Goal: Transaction & Acquisition: Book appointment/travel/reservation

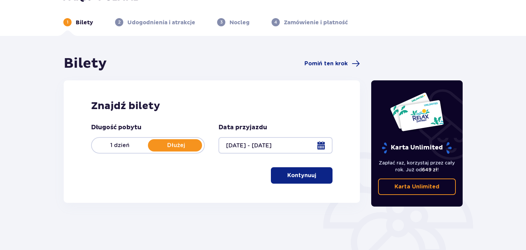
scroll to position [36, 0]
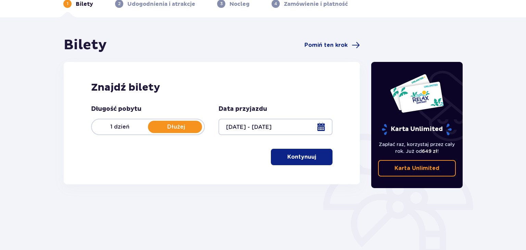
click at [310, 161] on button "Kontynuuj" at bounding box center [302, 157] width 62 height 16
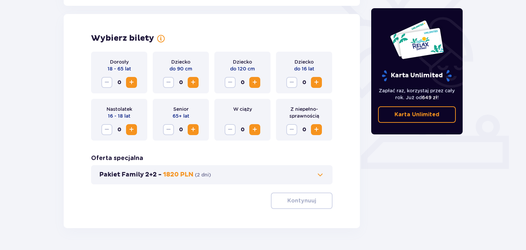
scroll to position [190, 0]
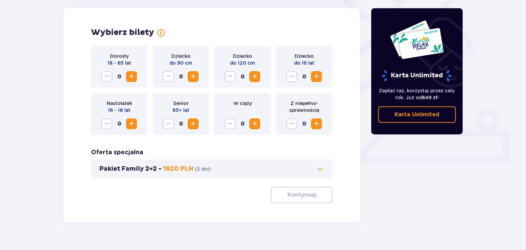
click at [134, 77] on span "Zwiększ" at bounding box center [131, 77] width 8 height 8
click at [255, 80] on span "Zwiększ" at bounding box center [255, 77] width 8 height 8
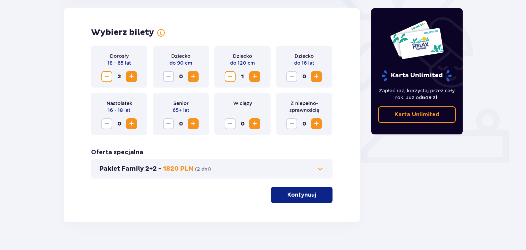
click at [257, 166] on button "Pakiet Family 2+2 - 1820 PLN ( 2 dni )" at bounding box center [211, 169] width 225 height 8
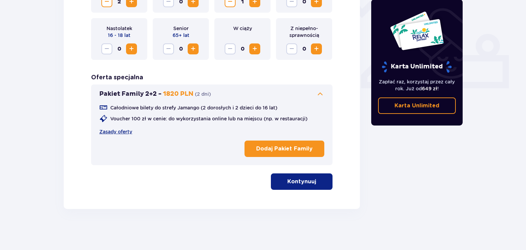
scroll to position [229, 0]
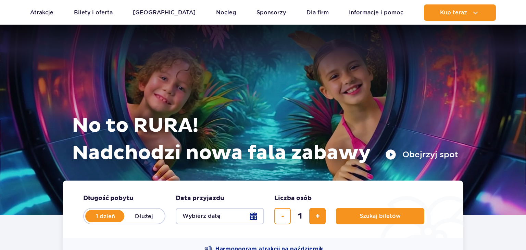
scroll to position [72, 0]
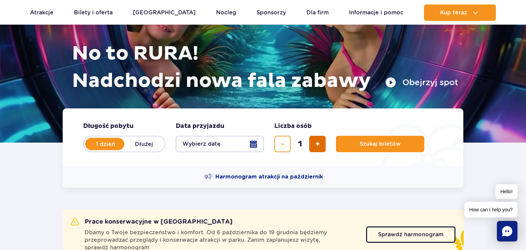
click at [320, 144] on span "dodaj bilet" at bounding box center [318, 144] width 4 height 0
type input "2"
click at [372, 146] on span "Szukaj biletów" at bounding box center [377, 144] width 41 height 6
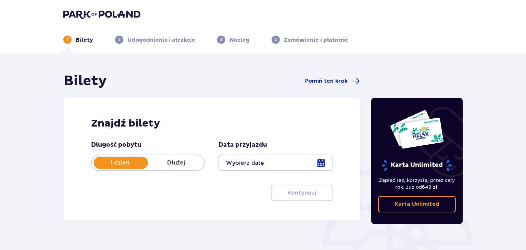
click at [177, 161] on p "Dłużej" at bounding box center [176, 163] width 56 height 8
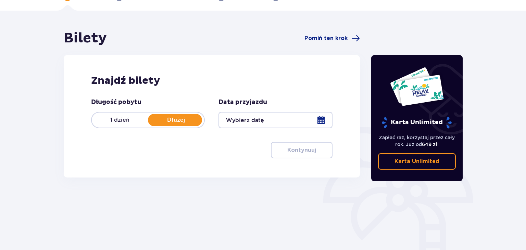
scroll to position [72, 0]
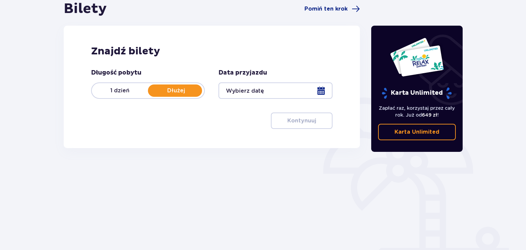
click at [249, 91] on div at bounding box center [276, 91] width 114 height 16
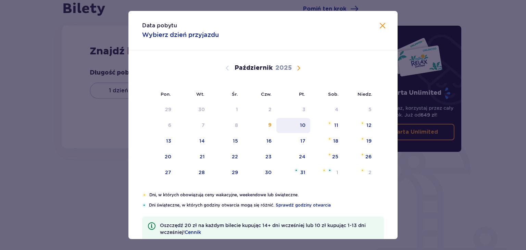
click at [309, 126] on div "10" at bounding box center [293, 125] width 34 height 15
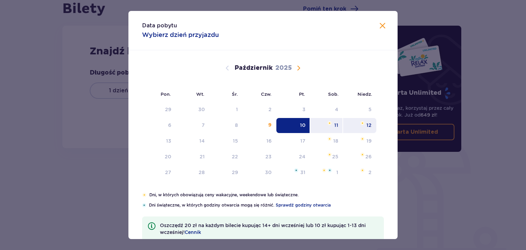
click at [372, 124] on div "12" at bounding box center [369, 125] width 5 height 7
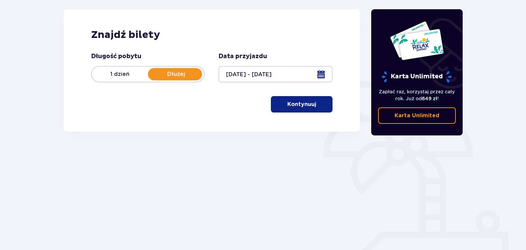
scroll to position [99, 0]
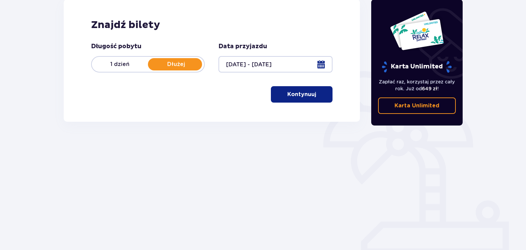
click at [291, 97] on p "Kontynuuj" at bounding box center [301, 95] width 29 height 8
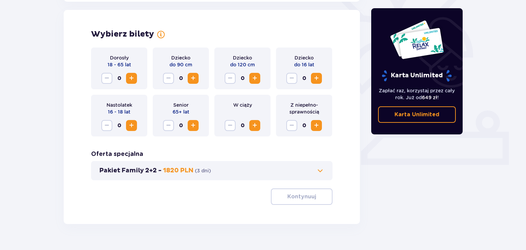
scroll to position [190, 0]
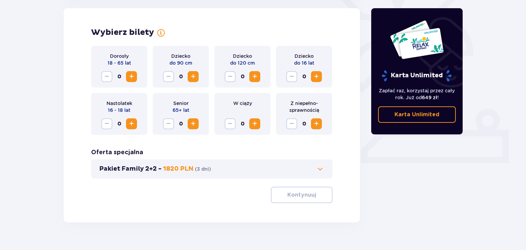
click at [134, 76] on span "Zwiększ" at bounding box center [131, 77] width 8 height 8
click at [258, 79] on span "Zwiększ" at bounding box center [255, 77] width 8 height 8
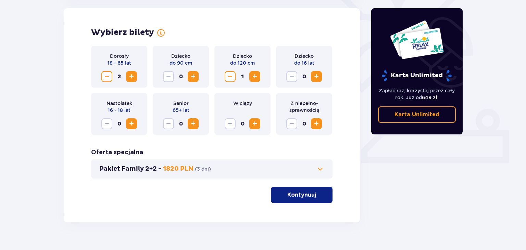
click at [299, 196] on p "Kontynuuj" at bounding box center [301, 195] width 29 height 8
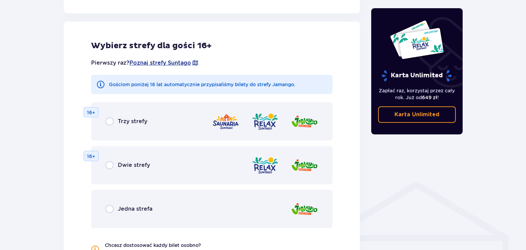
scroll to position [380, 0]
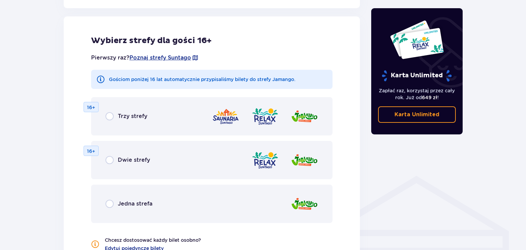
click at [133, 119] on span "Trzy strefy" at bounding box center [132, 117] width 29 height 8
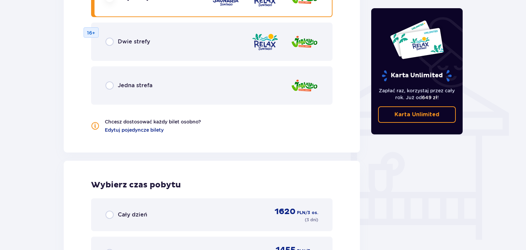
scroll to position [462, 0]
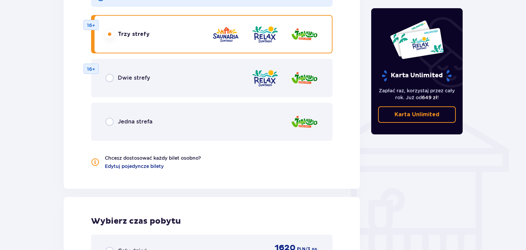
click at [140, 123] on span "Jedna strefa" at bounding box center [135, 122] width 35 height 8
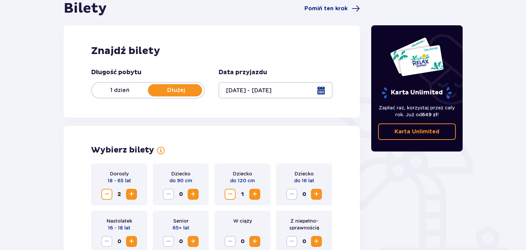
scroll to position [57, 0]
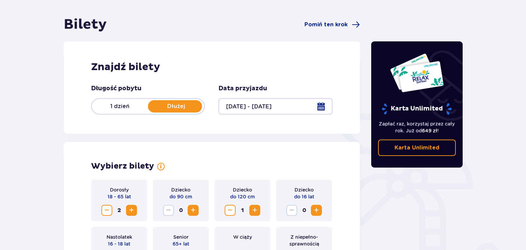
click at [243, 109] on div at bounding box center [276, 106] width 114 height 16
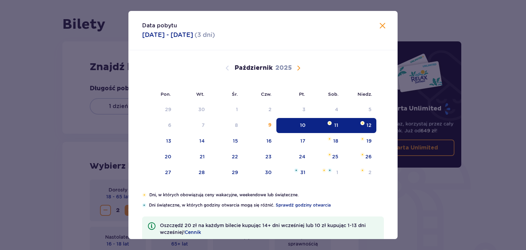
drag, startPoint x: 333, startPoint y: 128, endPoint x: 343, endPoint y: 128, distance: 9.9
click at [333, 128] on div "11" at bounding box center [326, 125] width 33 height 15
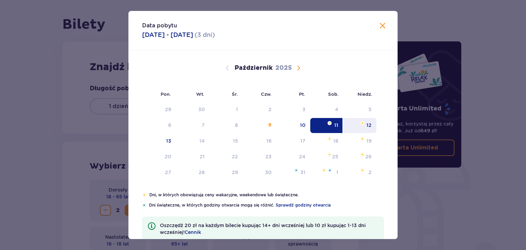
click at [366, 128] on div "12" at bounding box center [359, 125] width 33 height 15
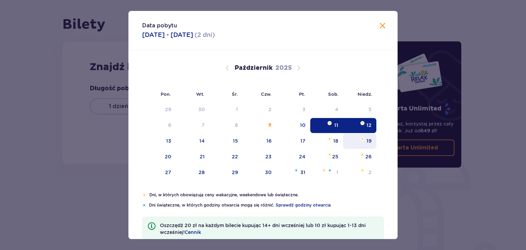
type input "[DATE] - [DATE]"
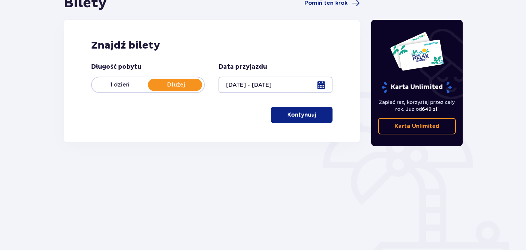
scroll to position [93, 0]
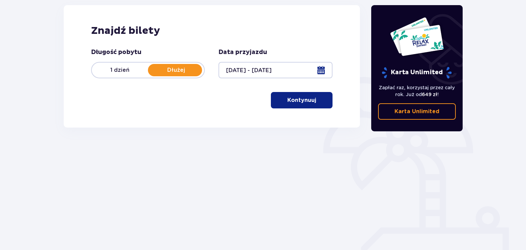
click at [300, 98] on p "Kontynuuj" at bounding box center [301, 101] width 29 height 8
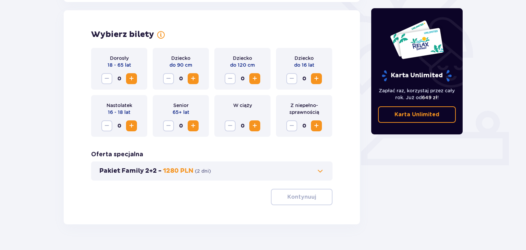
scroll to position [190, 0]
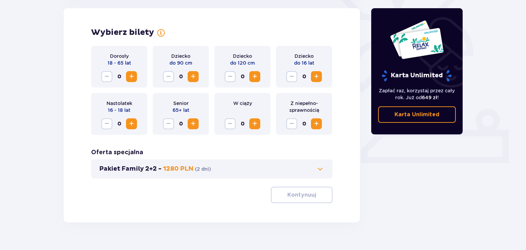
click at [131, 74] on span "Zwiększ" at bounding box center [131, 77] width 8 height 8
click at [256, 76] on span "Zwiększ" at bounding box center [255, 77] width 8 height 8
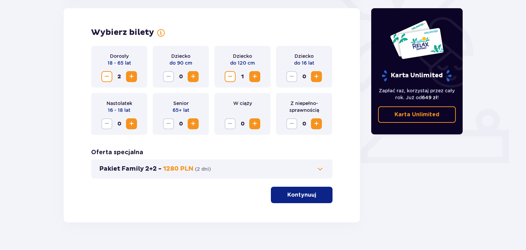
click at [309, 197] on p "Kontynuuj" at bounding box center [301, 195] width 29 height 8
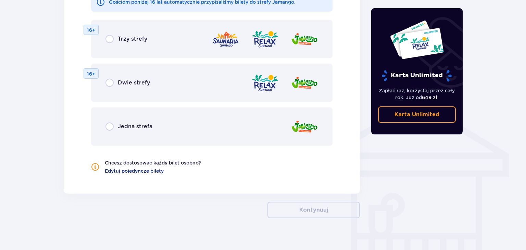
scroll to position [467, 0]
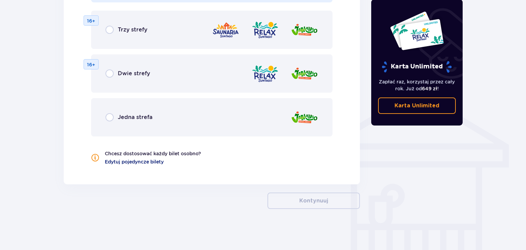
click at [142, 162] on span "Edytuj pojedyncze bilety" at bounding box center [134, 162] width 59 height 7
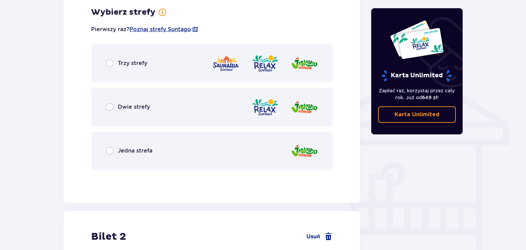
click at [122, 68] on div "Trzy strefy" at bounding box center [212, 63] width 242 height 38
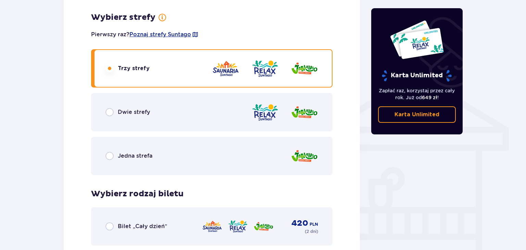
scroll to position [592, 0]
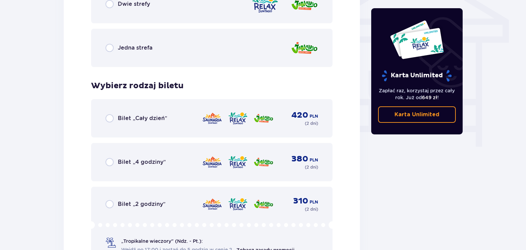
click at [140, 121] on span "Bilet „Cały dzień”" at bounding box center [142, 119] width 49 height 8
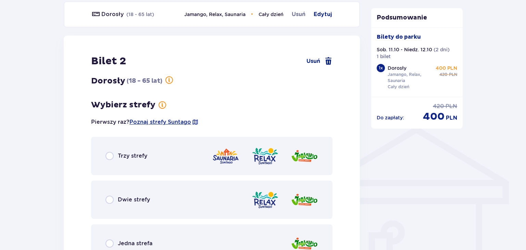
scroll to position [423, 0]
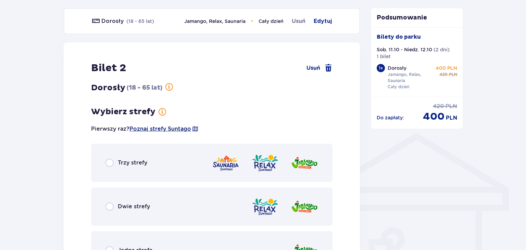
click at [175, 129] on span "Poznaj strefy Suntago" at bounding box center [160, 129] width 62 height 8
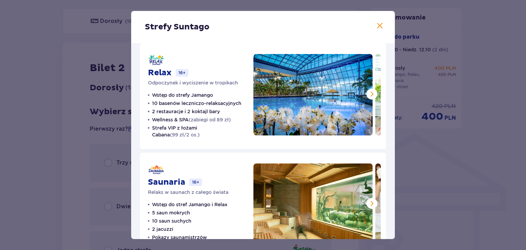
scroll to position [143, 0]
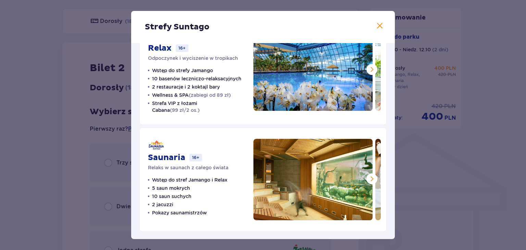
click at [378, 25] on span at bounding box center [380, 26] width 8 height 8
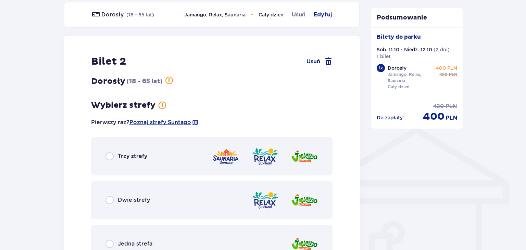
scroll to position [496, 0]
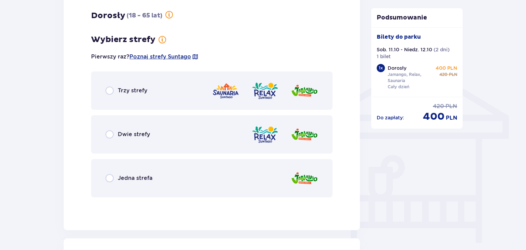
click at [134, 178] on span "Jedna strefa" at bounding box center [135, 179] width 35 height 8
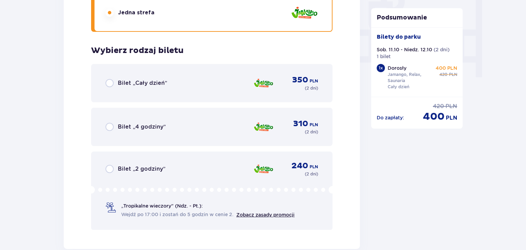
scroll to position [699, 0]
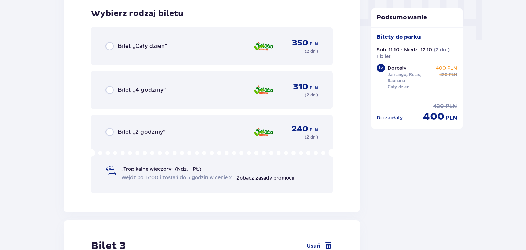
click at [156, 43] on span "Bilet „Cały dzień”" at bounding box center [142, 46] width 49 height 8
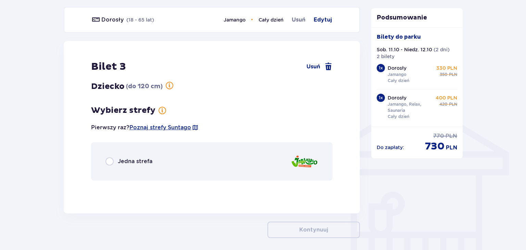
scroll to position [457, 0]
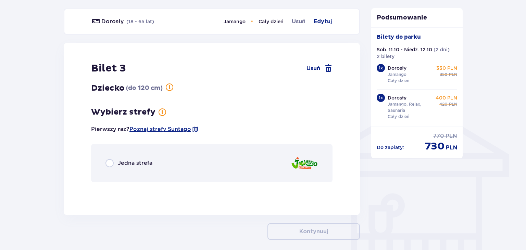
click at [128, 167] on div "Jedna strefa" at bounding box center [212, 163] width 242 height 38
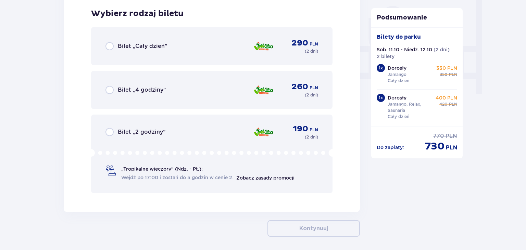
scroll to position [650, 0]
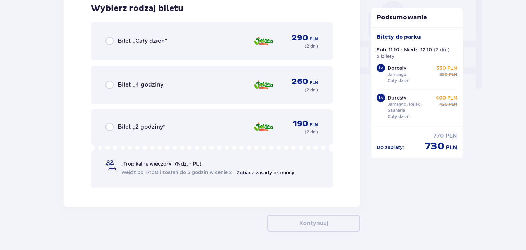
click at [160, 39] on span "Bilet „Cały dzień”" at bounding box center [142, 41] width 49 height 8
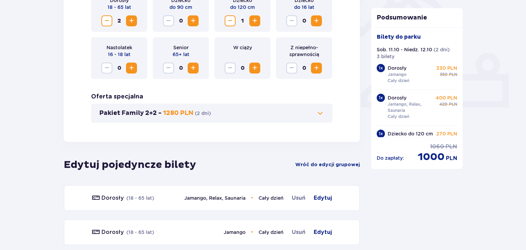
scroll to position [379, 0]
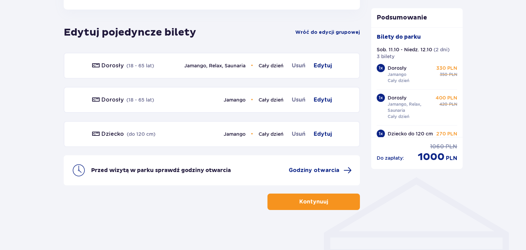
click at [313, 206] on button "Kontynuuj" at bounding box center [314, 202] width 92 height 16
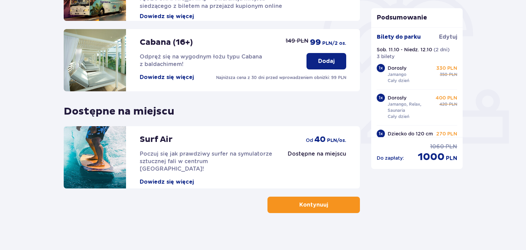
scroll to position [214, 0]
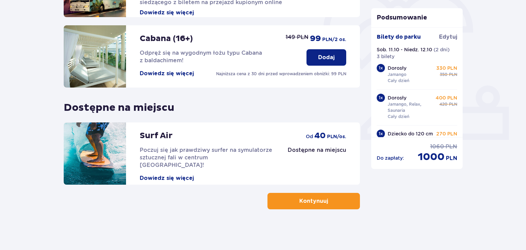
click at [308, 205] on button "Kontynuuj" at bounding box center [314, 201] width 92 height 16
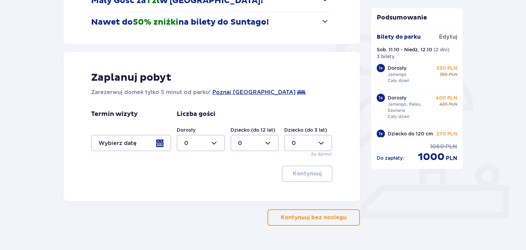
scroll to position [144, 0]
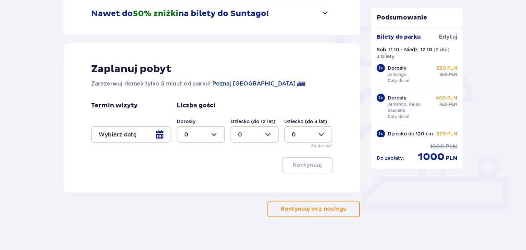
click at [129, 129] on div at bounding box center [131, 134] width 80 height 16
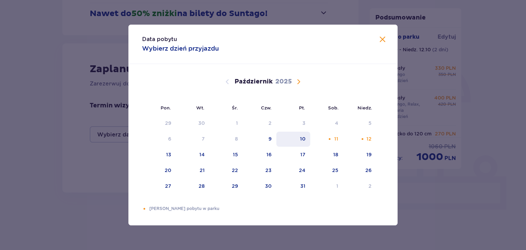
click at [307, 139] on div "10" at bounding box center [293, 139] width 34 height 15
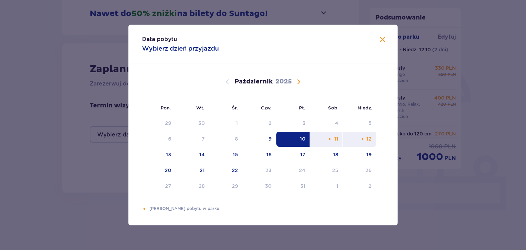
click at [369, 141] on div "12" at bounding box center [369, 139] width 5 height 7
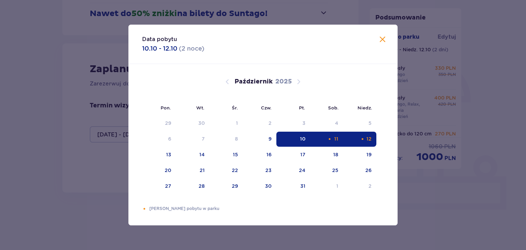
type input "[DATE] - [DATE]"
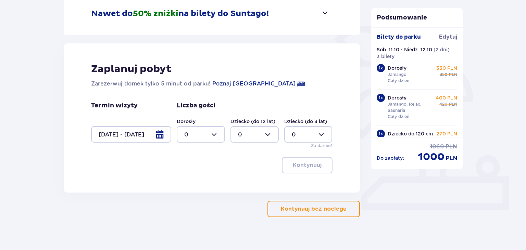
click at [193, 129] on div at bounding box center [201, 134] width 48 height 16
click at [193, 186] on div "2" at bounding box center [200, 185] width 33 height 8
type input "2"
click at [263, 137] on div at bounding box center [255, 134] width 48 height 16
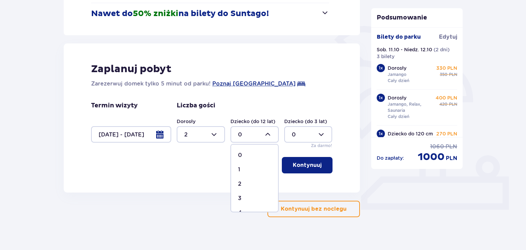
click at [242, 170] on div "1" at bounding box center [254, 170] width 33 height 8
type input "1"
click at [315, 166] on p "Kontynuuj" at bounding box center [307, 166] width 29 height 8
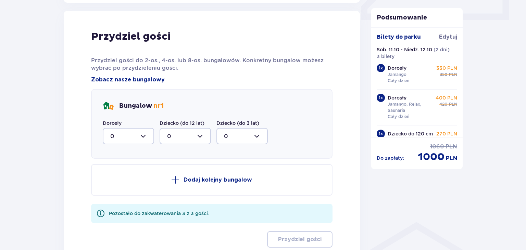
scroll to position [336, 0]
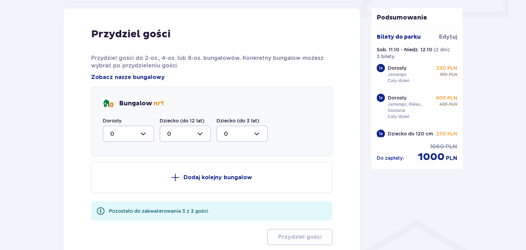
click at [123, 134] on div at bounding box center [128, 134] width 51 height 16
click at [110, 183] on p "2" at bounding box center [111, 184] width 3 height 8
type input "2"
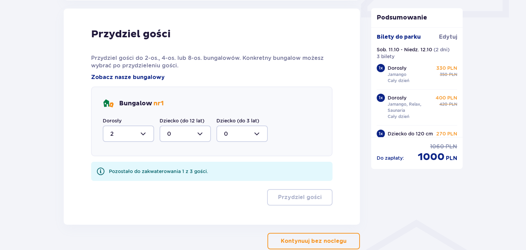
click at [176, 134] on div at bounding box center [185, 134] width 51 height 16
click at [175, 166] on div "1" at bounding box center [185, 169] width 36 height 8
type input "1"
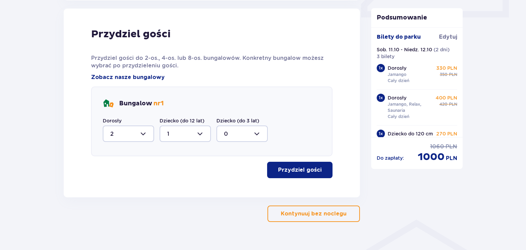
click at [309, 173] on button "Przydziel gości" at bounding box center [299, 170] width 65 height 16
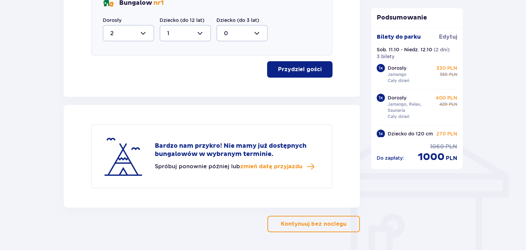
scroll to position [423, 0]
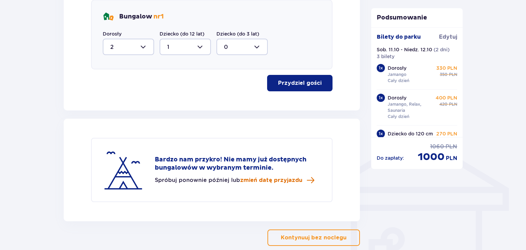
click at [287, 182] on span "zmień datę przyjazdu" at bounding box center [271, 181] width 62 height 8
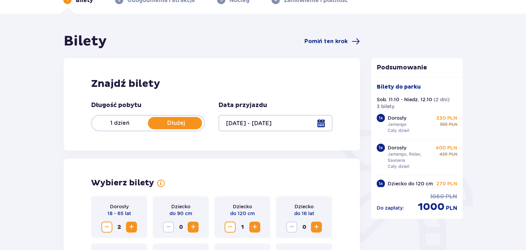
scroll to position [72, 0]
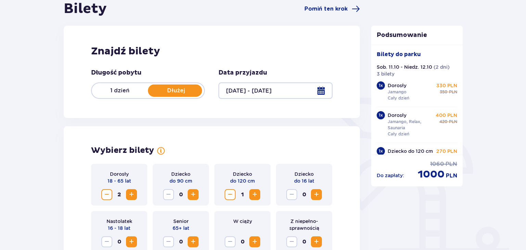
click at [248, 91] on div at bounding box center [276, 91] width 114 height 16
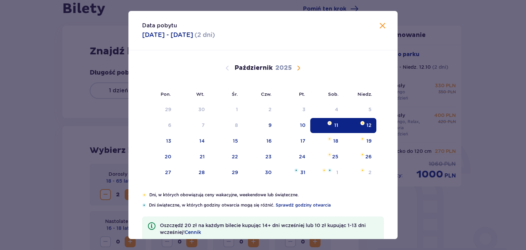
click at [382, 26] on span "Zamknij" at bounding box center [383, 26] width 8 height 8
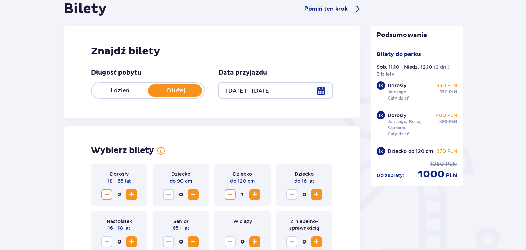
click at [287, 90] on div at bounding box center [276, 91] width 114 height 16
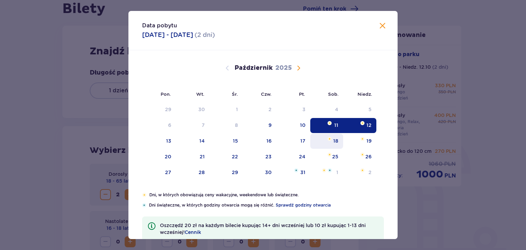
click at [337, 141] on div "18" at bounding box center [335, 141] width 5 height 7
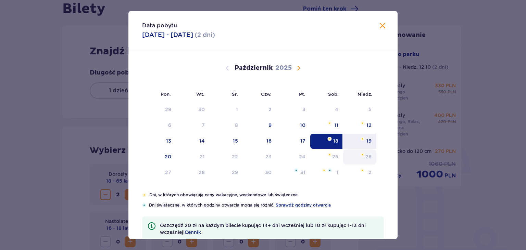
drag, startPoint x: 368, startPoint y: 144, endPoint x: 366, endPoint y: 157, distance: 12.7
click at [368, 144] on div "19" at bounding box center [369, 141] width 5 height 7
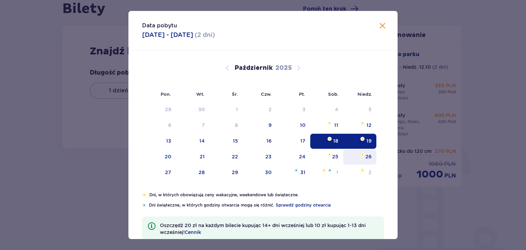
type input "[DATE] - [DATE]"
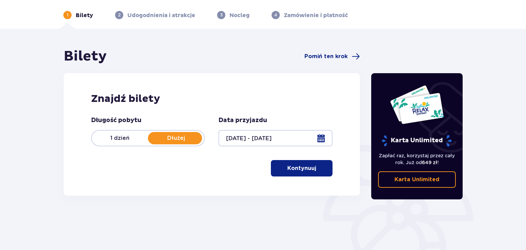
click at [294, 168] on p "Kontynuuj" at bounding box center [301, 169] width 29 height 8
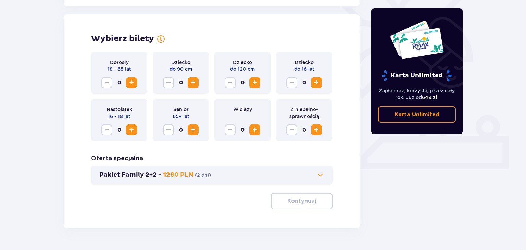
scroll to position [190, 0]
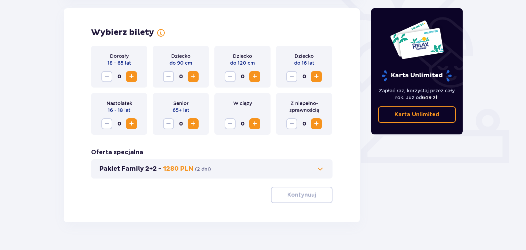
click at [131, 75] on span "Zwiększ" at bounding box center [131, 77] width 8 height 8
click at [258, 80] on span "Zwiększ" at bounding box center [255, 77] width 8 height 8
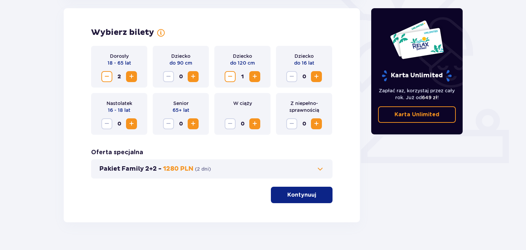
click at [309, 202] on button "Kontynuuj" at bounding box center [302, 195] width 62 height 16
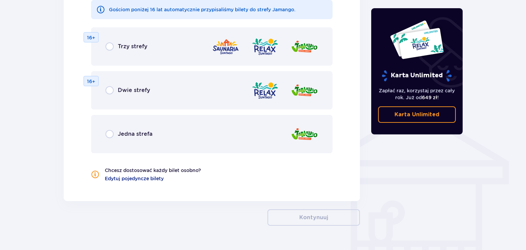
scroll to position [453, 0]
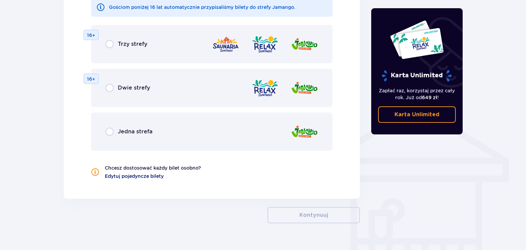
click at [151, 178] on span "Edytuj pojedyncze bilety" at bounding box center [134, 176] width 59 height 7
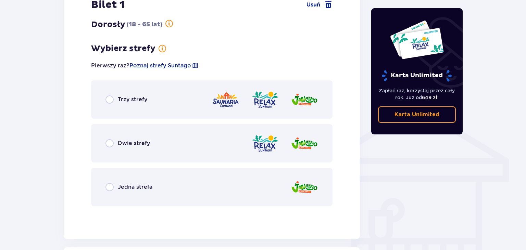
click at [134, 103] on span "Trzy strefy" at bounding box center [132, 100] width 29 height 8
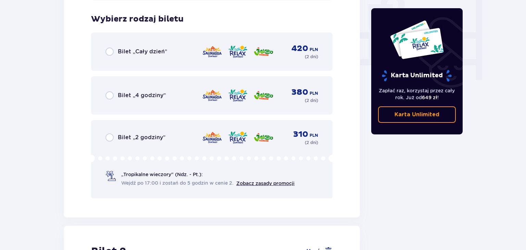
scroll to position [665, 0]
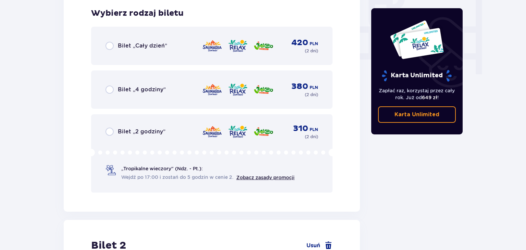
click at [145, 44] on span "Bilet „Cały dzień”" at bounding box center [142, 46] width 49 height 8
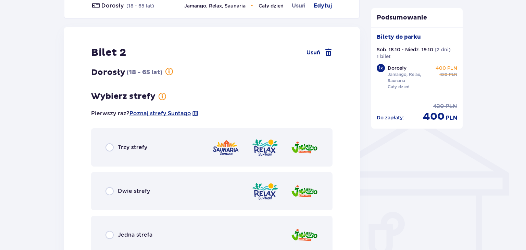
scroll to position [423, 0]
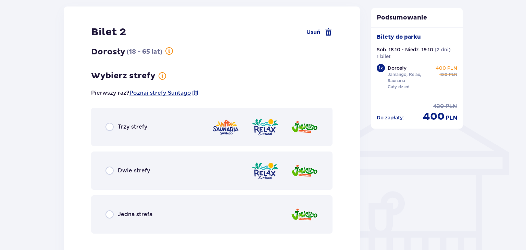
click at [133, 210] on div "Jedna strefa" at bounding box center [212, 215] width 242 height 38
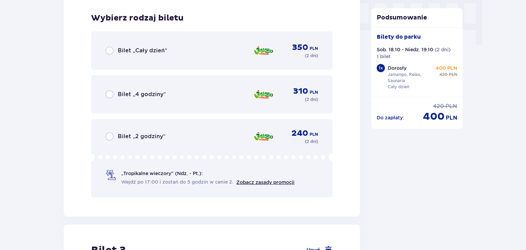
scroll to position [699, 0]
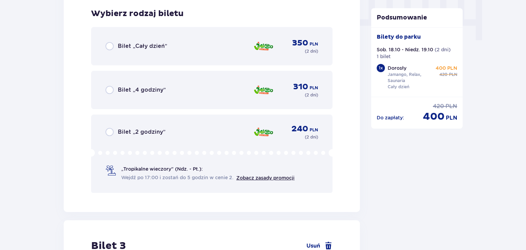
click at [131, 45] on span "Bilet „Cały dzień”" at bounding box center [142, 46] width 49 height 8
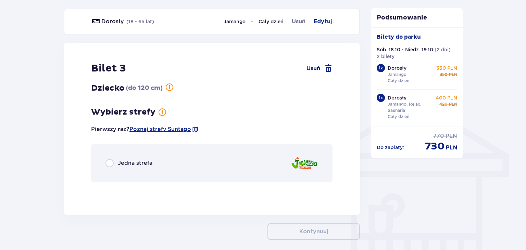
click at [150, 163] on span "Jedna strefa" at bounding box center [135, 164] width 35 height 8
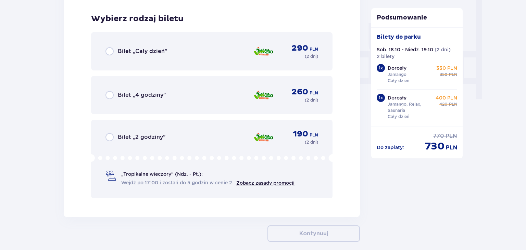
scroll to position [645, 0]
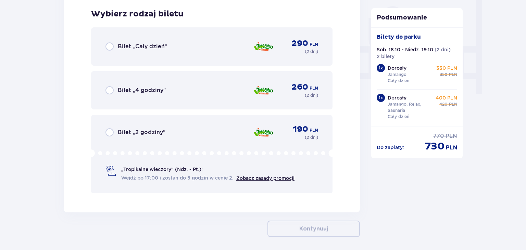
click at [138, 57] on div "Bilet „Cały dzień” 290 PLN ( 2 dni )" at bounding box center [212, 46] width 242 height 38
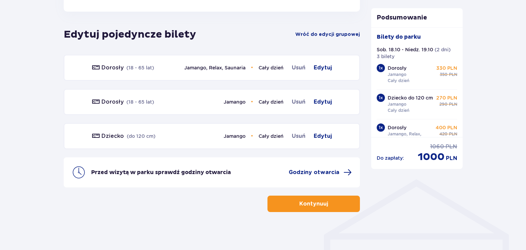
scroll to position [379, 0]
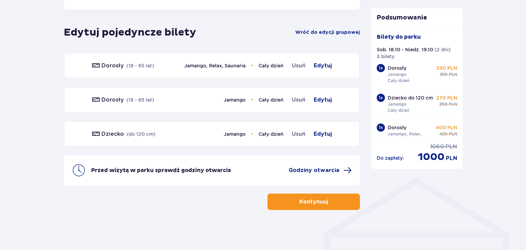
click at [322, 200] on p "Kontynuuj" at bounding box center [313, 202] width 29 height 8
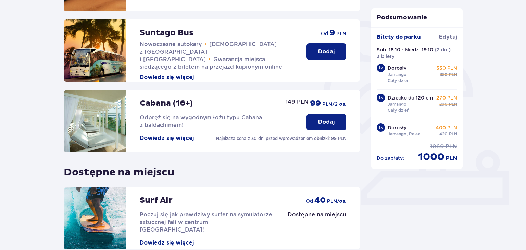
scroll to position [214, 0]
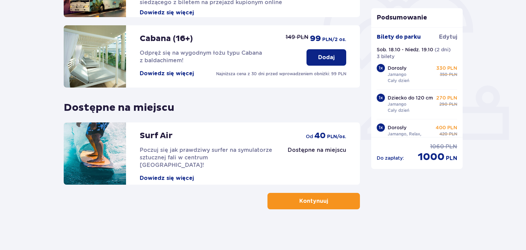
click at [299, 198] on p "Kontynuuj" at bounding box center [313, 202] width 29 height 8
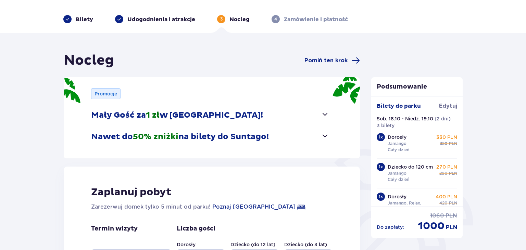
scroll to position [36, 0]
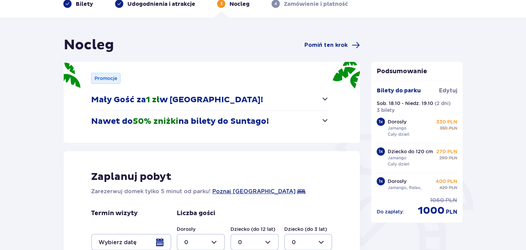
click at [326, 104] on button "Mały Gość za 1 zł w [GEOGRAPHIC_DATA]!" at bounding box center [210, 99] width 238 height 21
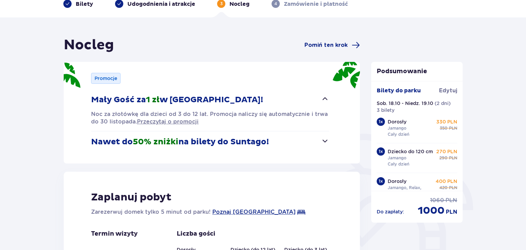
click at [326, 104] on button "Mały Gość za 1 zł w [GEOGRAPHIC_DATA]!" at bounding box center [210, 99] width 238 height 21
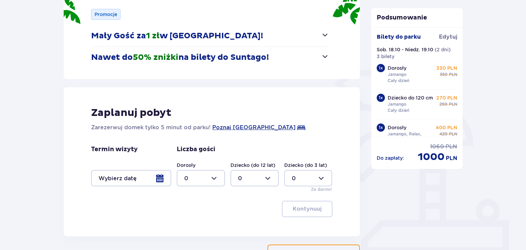
scroll to position [108, 0]
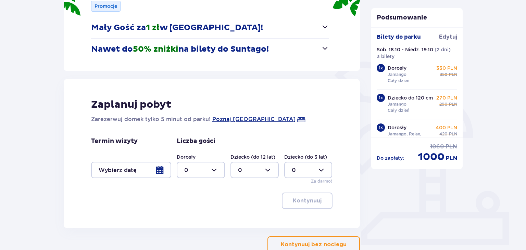
click at [329, 50] on span "button" at bounding box center [325, 48] width 8 height 8
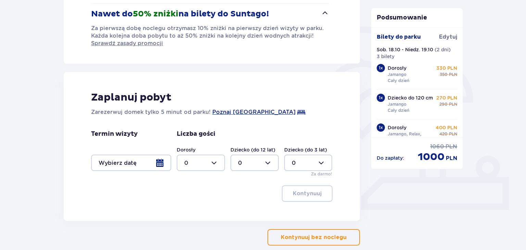
scroll to position [180, 0]
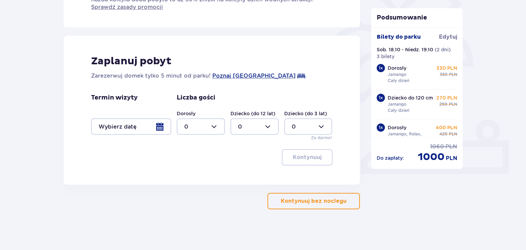
click at [134, 129] on div at bounding box center [131, 127] width 80 height 16
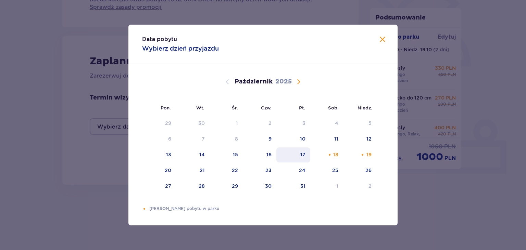
click at [299, 155] on div "17" at bounding box center [293, 155] width 34 height 15
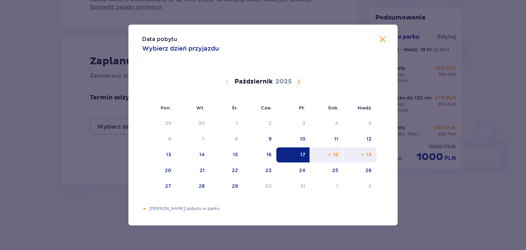
click at [368, 153] on div "19" at bounding box center [369, 154] width 5 height 7
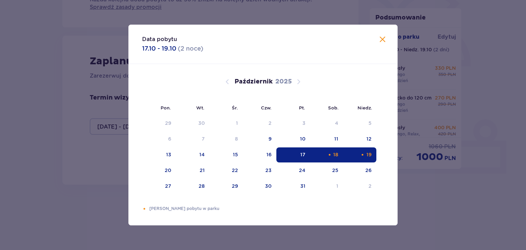
type input "[DATE] - [DATE]"
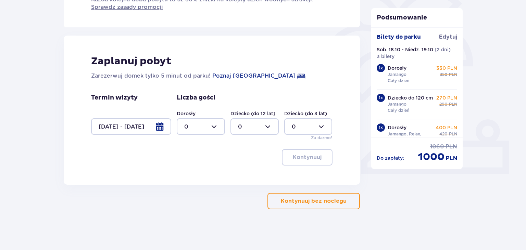
click at [215, 124] on div at bounding box center [201, 127] width 48 height 16
click at [195, 176] on div "2" at bounding box center [200, 176] width 33 height 8
type input "2"
click at [266, 128] on div at bounding box center [255, 127] width 48 height 16
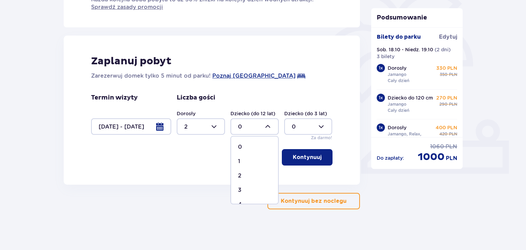
click at [252, 160] on div "1" at bounding box center [254, 162] width 33 height 8
type input "1"
click at [309, 158] on p "Kontynuuj" at bounding box center [307, 158] width 29 height 8
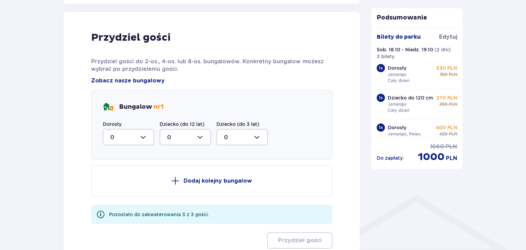
scroll to position [364, 0]
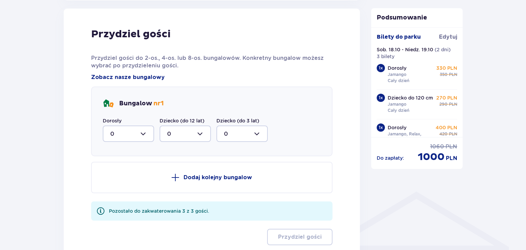
drag, startPoint x: 138, startPoint y: 138, endPoint x: 138, endPoint y: 135, distance: 3.8
click at [138, 138] on div at bounding box center [128, 134] width 51 height 16
click at [121, 186] on div "2" at bounding box center [128, 184] width 36 height 8
type input "2"
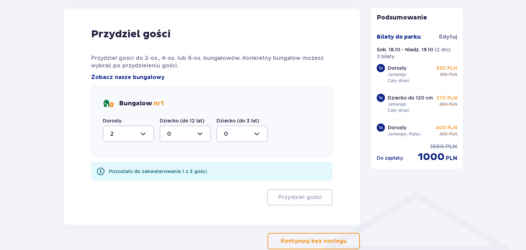
click at [191, 129] on div at bounding box center [185, 134] width 51 height 16
click at [168, 167] on p "1" at bounding box center [168, 169] width 2 height 8
type input "1"
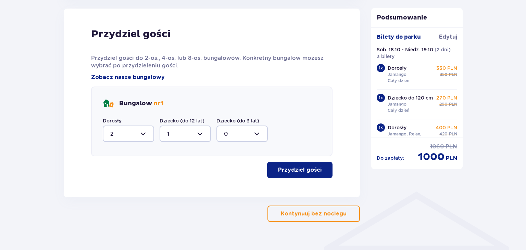
click at [296, 170] on p "Przydziel gości" at bounding box center [300, 170] width 44 height 8
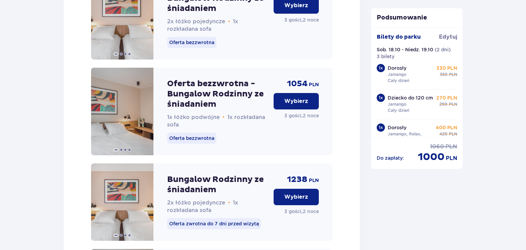
scroll to position [1032, 0]
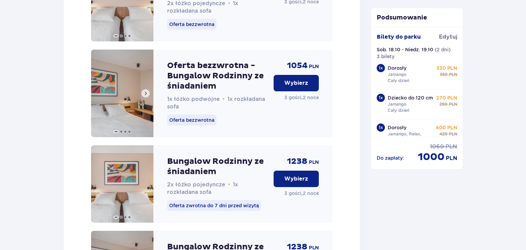
click at [146, 96] on span at bounding box center [145, 93] width 5 height 5
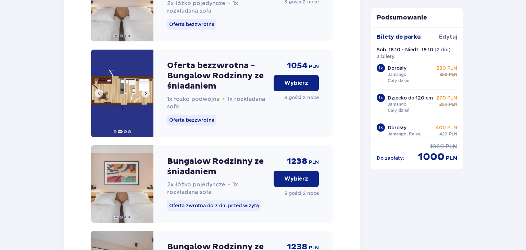
click at [146, 96] on span at bounding box center [145, 93] width 5 height 5
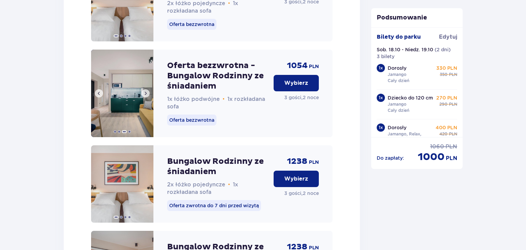
click at [146, 96] on span at bounding box center [145, 93] width 5 height 5
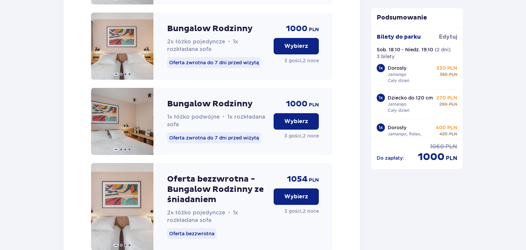
scroll to position [815, 0]
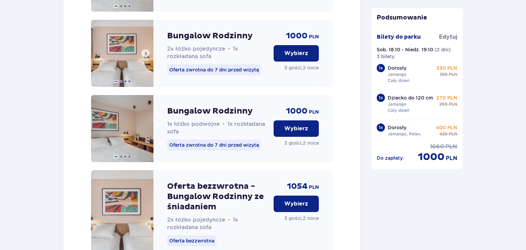
click at [146, 56] on span at bounding box center [145, 53] width 5 height 5
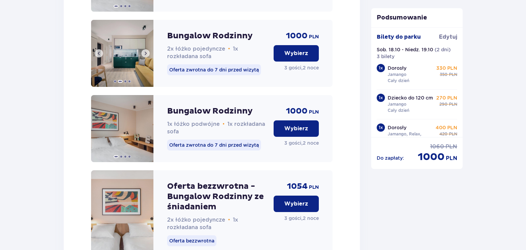
click at [146, 56] on span at bounding box center [145, 53] width 5 height 5
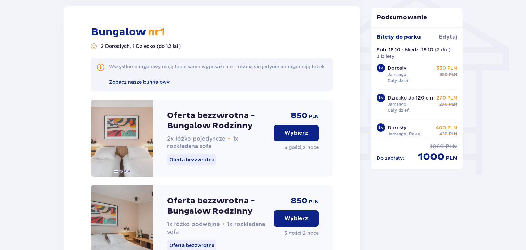
scroll to position [562, 0]
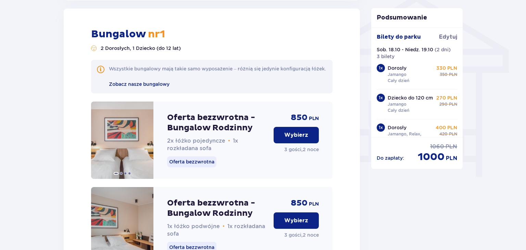
click at [308, 144] on button "Wybierz" at bounding box center [296, 135] width 45 height 16
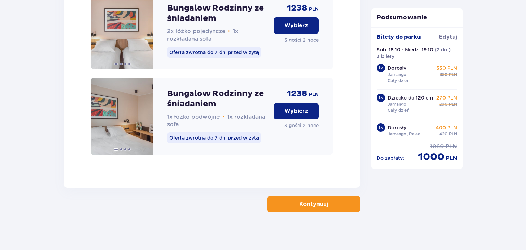
scroll to position [1197, 0]
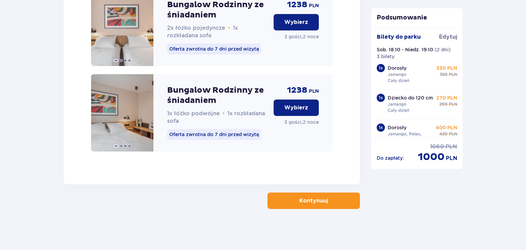
click at [325, 201] on span "button" at bounding box center [329, 201] width 8 height 8
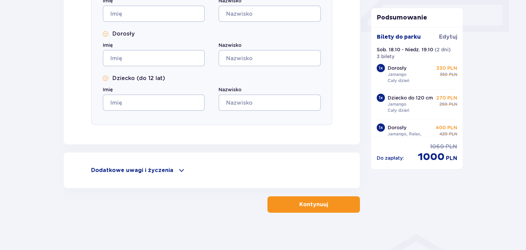
scroll to position [325, 0]
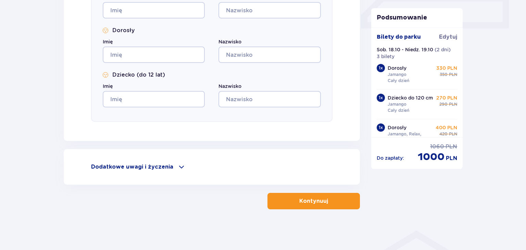
click at [162, 171] on div "Dodatkowe uwagi i życzenia" at bounding box center [212, 167] width 242 height 8
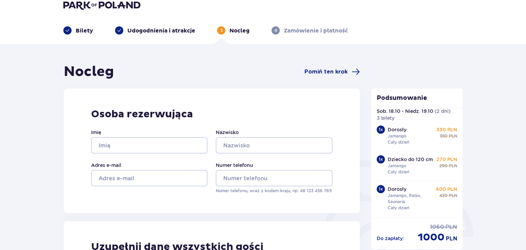
scroll to position [0, 0]
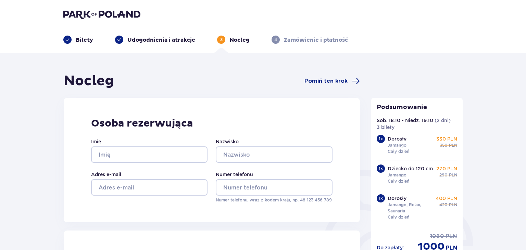
click at [148, 36] on div "Bilety Udogodnienia i atrakcje 3 Nocleg 4 Zamówienie i płatność" at bounding box center [263, 31] width 410 height 25
click at [227, 39] on div "3 Nocleg" at bounding box center [233, 40] width 33 height 8
click at [84, 36] on p "Bilety" at bounding box center [84, 40] width 17 height 8
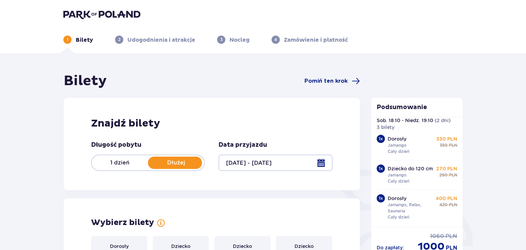
click at [266, 167] on div at bounding box center [276, 163] width 114 height 16
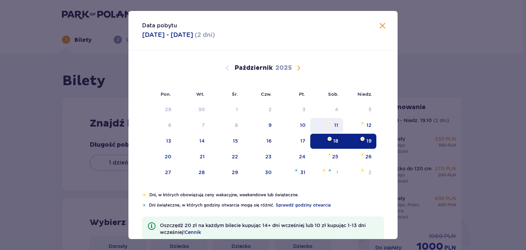
click at [323, 127] on div "11" at bounding box center [326, 125] width 33 height 15
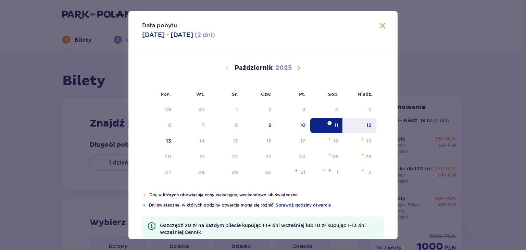
click at [362, 126] on div "12" at bounding box center [359, 125] width 33 height 15
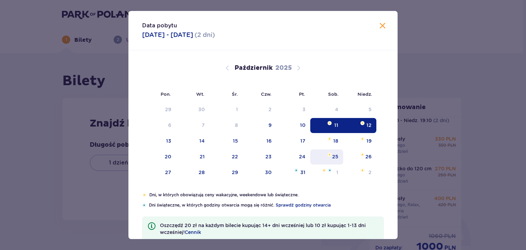
type input "[DATE] - [DATE]"
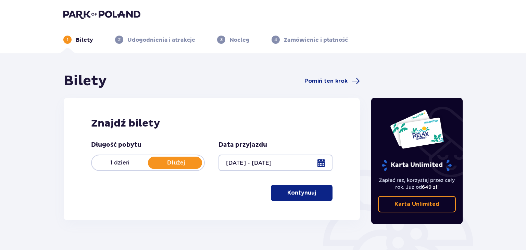
click at [305, 191] on p "Kontynuuj" at bounding box center [301, 193] width 29 height 8
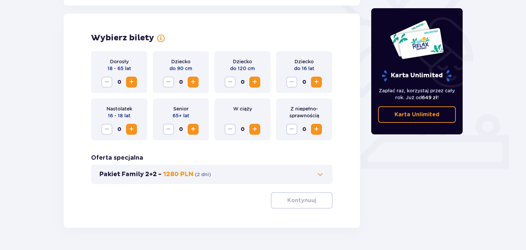
scroll to position [190, 0]
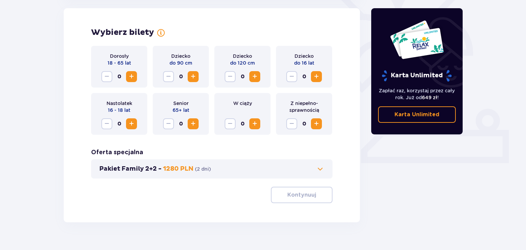
click at [128, 76] on span "Zwiększ" at bounding box center [131, 77] width 8 height 8
click at [251, 75] on span "Zwiększ" at bounding box center [255, 77] width 8 height 8
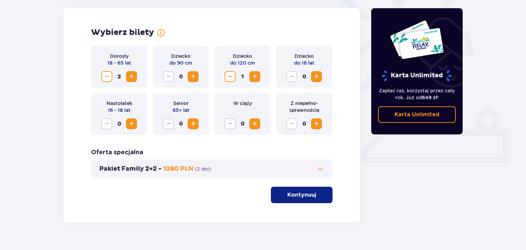
click at [287, 197] on p "Kontynuuj" at bounding box center [301, 195] width 29 height 8
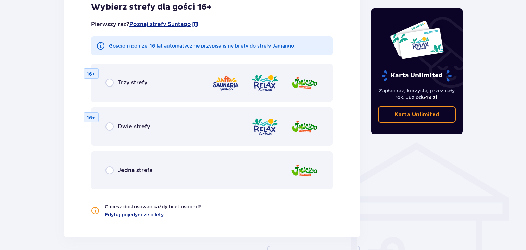
scroll to position [453, 0]
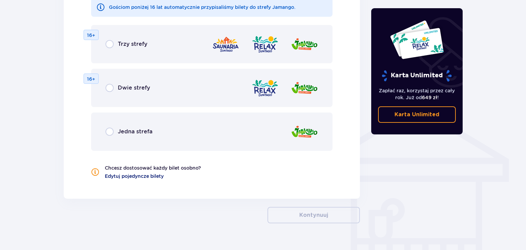
click at [137, 176] on span "Edytuj pojedyncze bilety" at bounding box center [134, 176] width 59 height 7
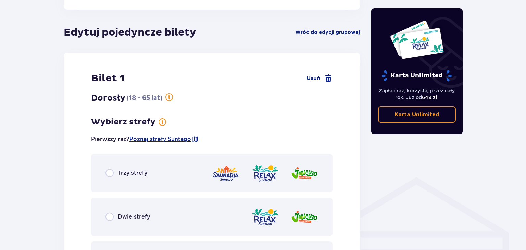
scroll to position [380, 0]
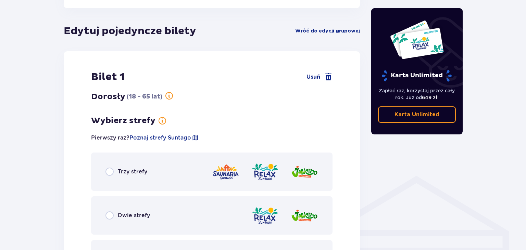
click at [120, 171] on span "Trzy strefy" at bounding box center [132, 172] width 29 height 8
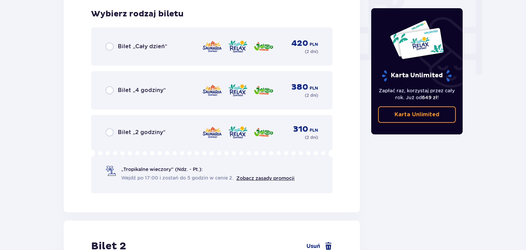
scroll to position [665, 0]
click at [125, 48] on span "Bilet „Cały dzień”" at bounding box center [142, 46] width 49 height 8
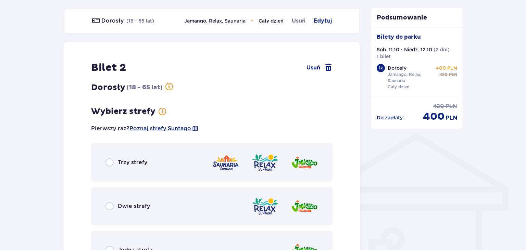
scroll to position [423, 0]
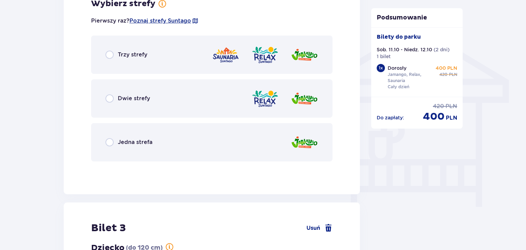
click at [136, 144] on span "Jedna strefa" at bounding box center [135, 143] width 35 height 8
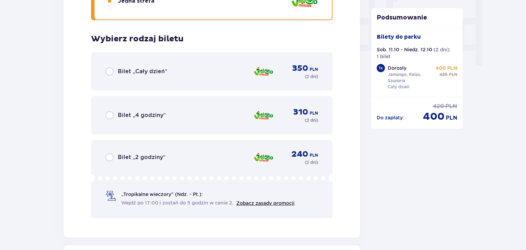
scroll to position [699, 0]
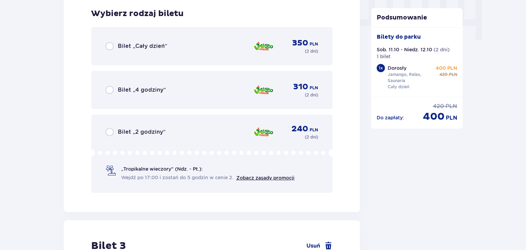
click at [146, 48] on span "Bilet „Cały dzień”" at bounding box center [142, 46] width 49 height 8
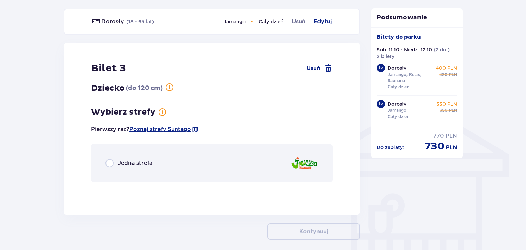
click at [133, 169] on div "Jedna strefa" at bounding box center [212, 163] width 242 height 38
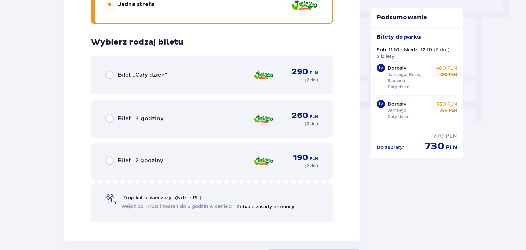
scroll to position [645, 0]
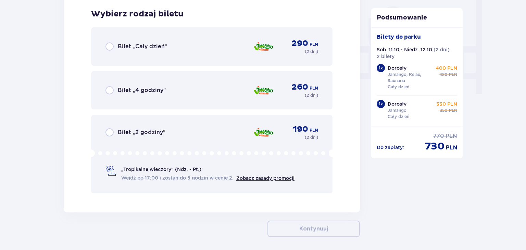
click at [134, 45] on span "Bilet „Cały dzień”" at bounding box center [142, 47] width 49 height 8
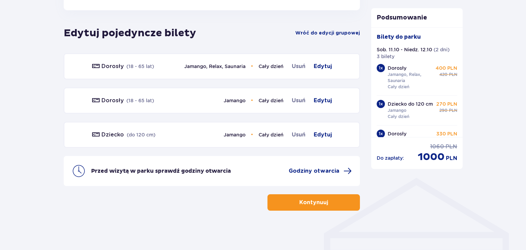
scroll to position [379, 0]
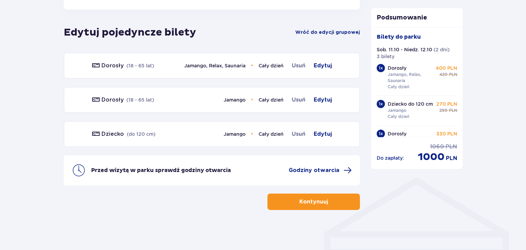
click at [316, 199] on p "Kontynuuj" at bounding box center [313, 202] width 29 height 8
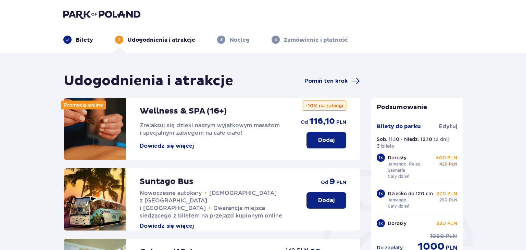
click at [333, 84] on span "Pomiń ten krok" at bounding box center [326, 81] width 43 height 8
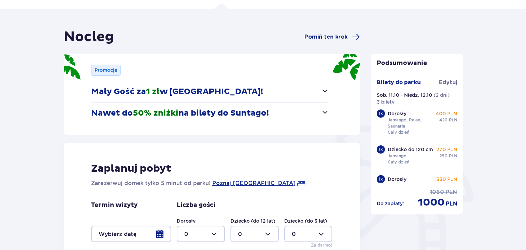
scroll to position [72, 0]
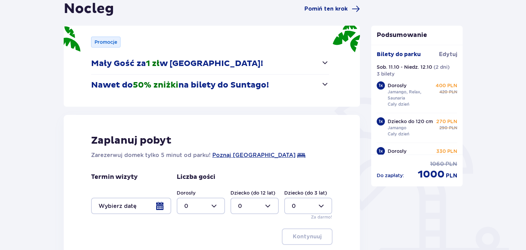
click at [188, 64] on p "Mały Gość za 1 zł w [GEOGRAPHIC_DATA]!" at bounding box center [177, 64] width 172 height 10
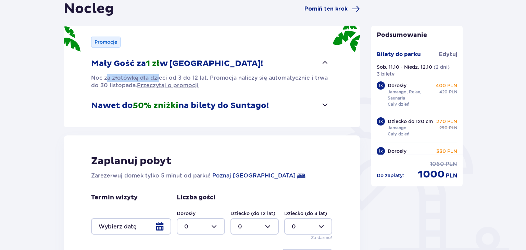
drag, startPoint x: 108, startPoint y: 77, endPoint x: 158, endPoint y: 79, distance: 49.4
click at [158, 79] on p "Noc za złotówkę dla dzieci od 3 do 12 lat. Promocja naliczy się automatycznie i…" at bounding box center [210, 81] width 238 height 15
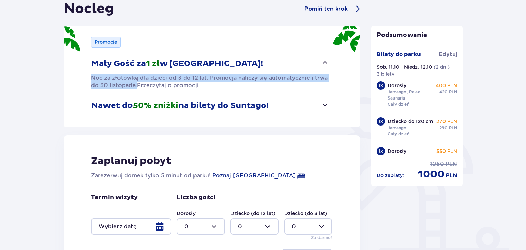
click at [158, 79] on p "Noc za złotówkę dla dzieci od 3 do 12 lat. Promocja naliczy się automatycznie i…" at bounding box center [210, 81] width 238 height 15
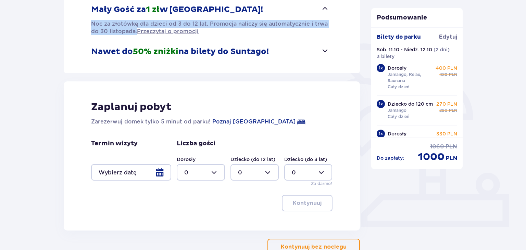
scroll to position [145, 0]
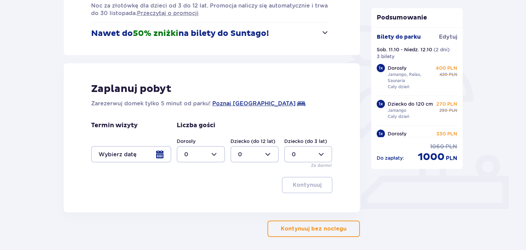
click at [199, 153] on div at bounding box center [201, 154] width 48 height 16
click at [107, 151] on div at bounding box center [131, 154] width 80 height 16
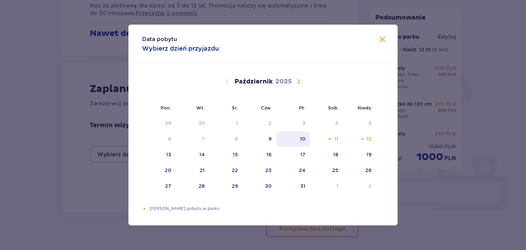
click at [298, 136] on div "10" at bounding box center [293, 139] width 34 height 15
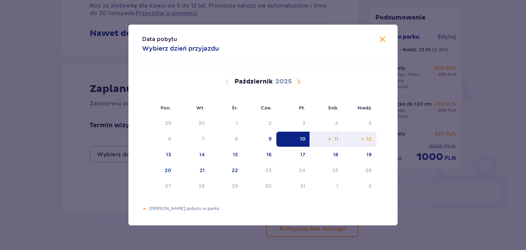
click at [372, 140] on div "12" at bounding box center [359, 139] width 33 height 15
type input "[DATE] - [DATE]"
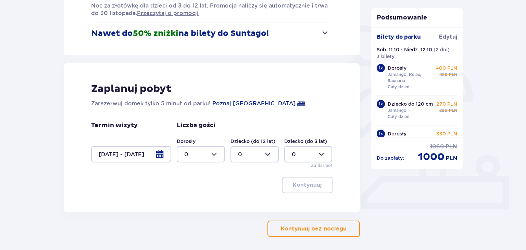
click at [199, 160] on div at bounding box center [201, 154] width 48 height 16
click at [195, 203] on div "2" at bounding box center [200, 204] width 33 height 8
type input "2"
click at [246, 158] on div at bounding box center [255, 154] width 48 height 16
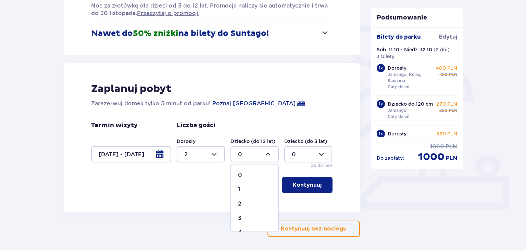
click at [245, 186] on span "1" at bounding box center [254, 190] width 47 height 14
type input "1"
click at [306, 180] on button "Kontynuuj" at bounding box center [307, 185] width 51 height 16
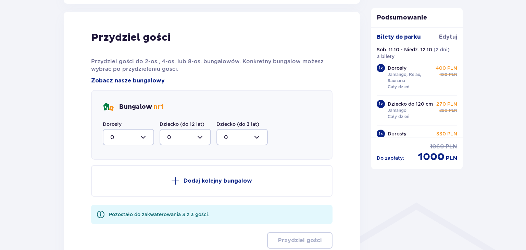
scroll to position [357, 0]
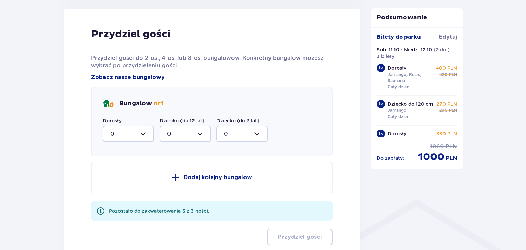
click at [133, 134] on div at bounding box center [128, 134] width 51 height 16
click at [122, 179] on span "2" at bounding box center [128, 183] width 50 height 14
type input "2"
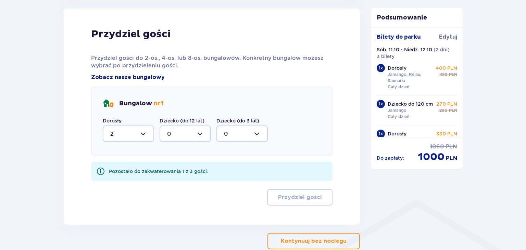
click at [172, 137] on div at bounding box center [185, 134] width 51 height 16
click at [175, 169] on div "1" at bounding box center [185, 169] width 36 height 8
type input "1"
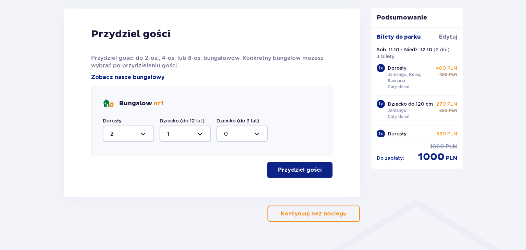
click at [302, 171] on p "Przydziel gości" at bounding box center [300, 170] width 44 height 8
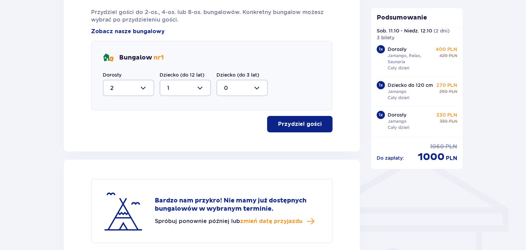
scroll to position [480, 0]
